Goal: Use online tool/utility: Utilize a website feature to perform a specific function

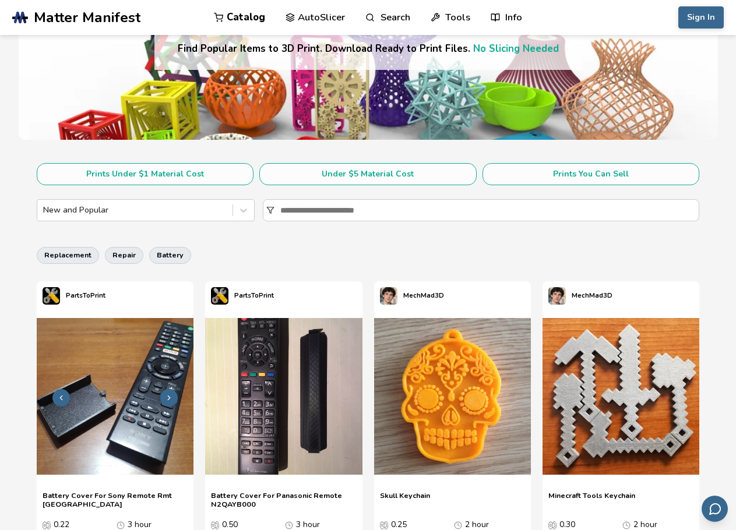
click at [104, 417] on img at bounding box center [115, 396] width 157 height 157
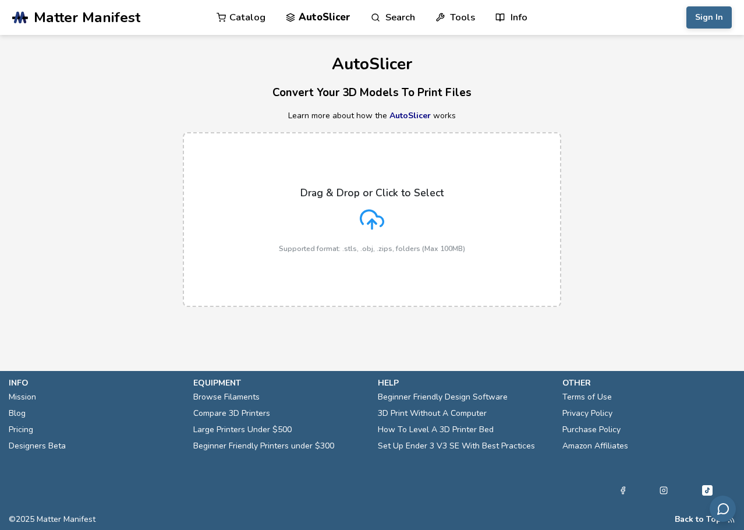
click at [378, 223] on icon at bounding box center [372, 219] width 24 height 24
click at [0, 0] on input "Drag & Drop or Click to Select Supported format: .stls, .obj, .zips, folders (M…" at bounding box center [0, 0] width 0 height 0
click at [710, 19] on button "Sign In" at bounding box center [709, 17] width 45 height 22
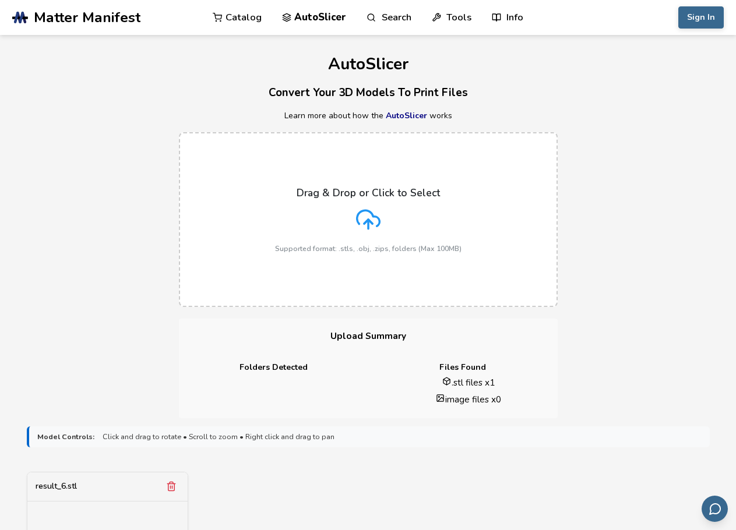
click at [388, 204] on div "Drag & Drop or Click to Select Supported format: .stls, .obj, .zips, folders (M…" at bounding box center [368, 220] width 186 height 66
click at [0, 0] on input "Drag & Drop or Click to Select Supported format: .stls, .obj, .zips, folders (M…" at bounding box center [0, 0] width 0 height 0
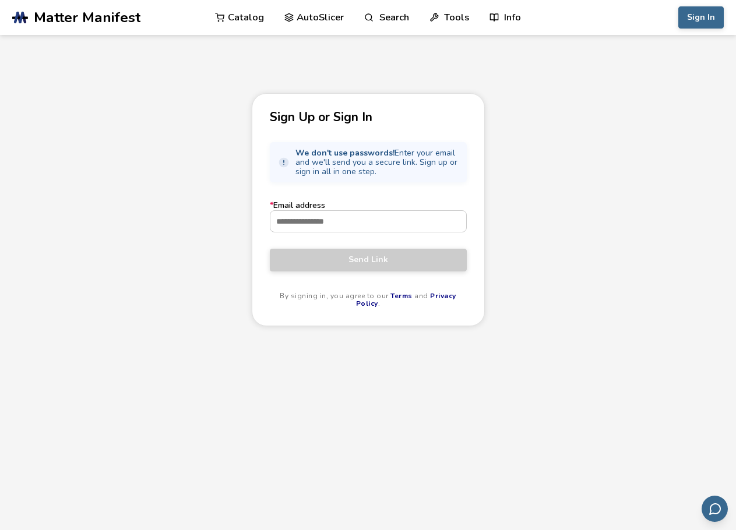
click at [597, 119] on div "Sign Up or Sign In We don't use passwords! Enter your email and we'll send you …" at bounding box center [368, 341] width 736 height 497
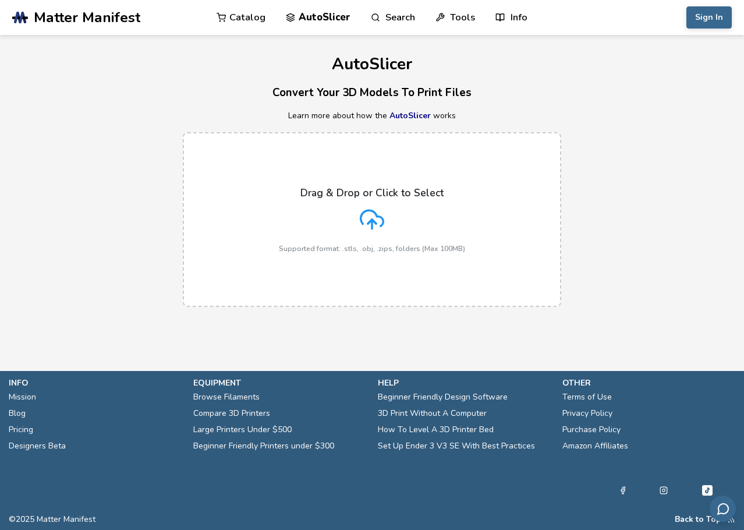
click at [345, 193] on p "Drag & Drop or Click to Select" at bounding box center [371, 193] width 143 height 12
click at [0, 0] on input "Drag & Drop or Click to Select Supported format: .stls, .obj, .zips, folders (M…" at bounding box center [0, 0] width 0 height 0
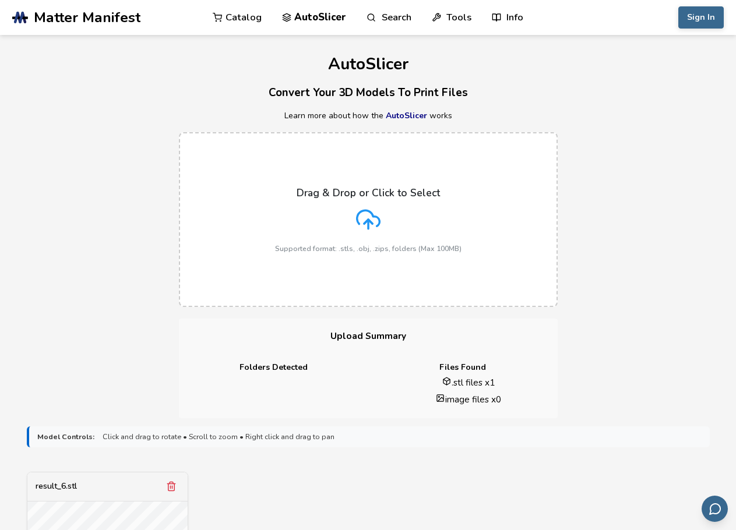
click at [605, 144] on div "Drag & Drop or Click to Select Supported format: .stls, .obj, .zips, folders (M…" at bounding box center [368, 220] width 736 height 198
